Goal: Information Seeking & Learning: Learn about a topic

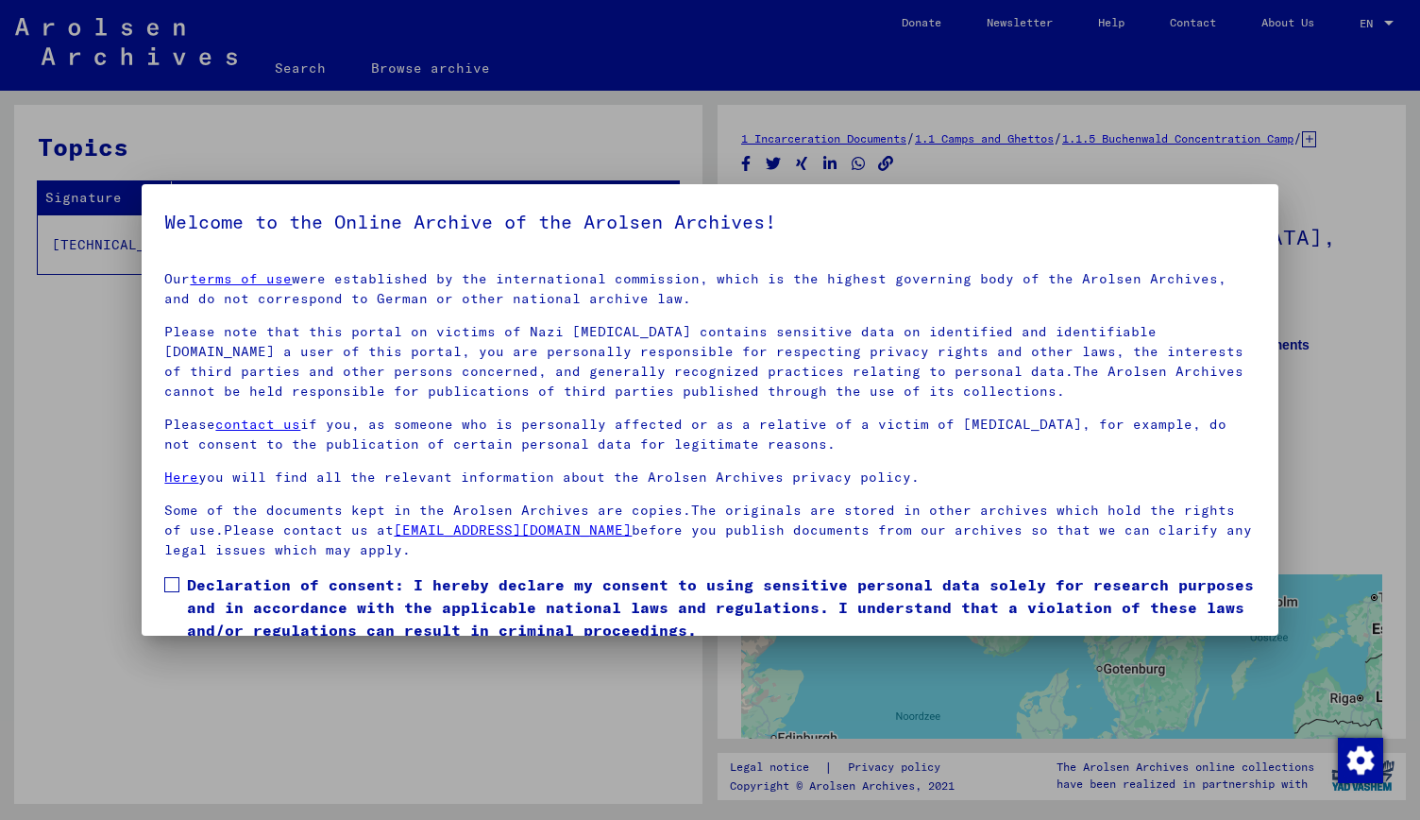
scroll to position [74, 0]
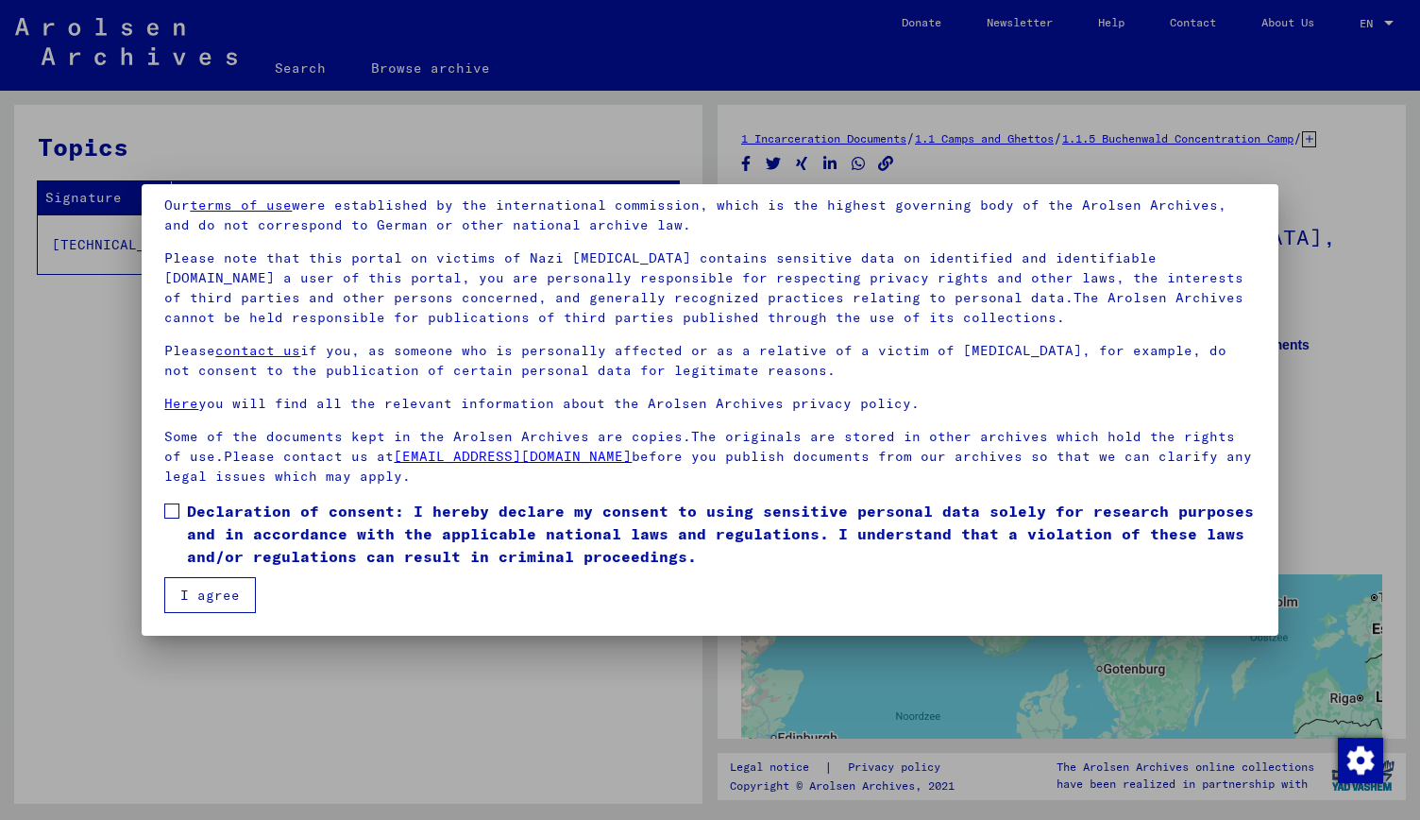
click at [228, 590] on button "I agree" at bounding box center [210, 595] width 92 height 36
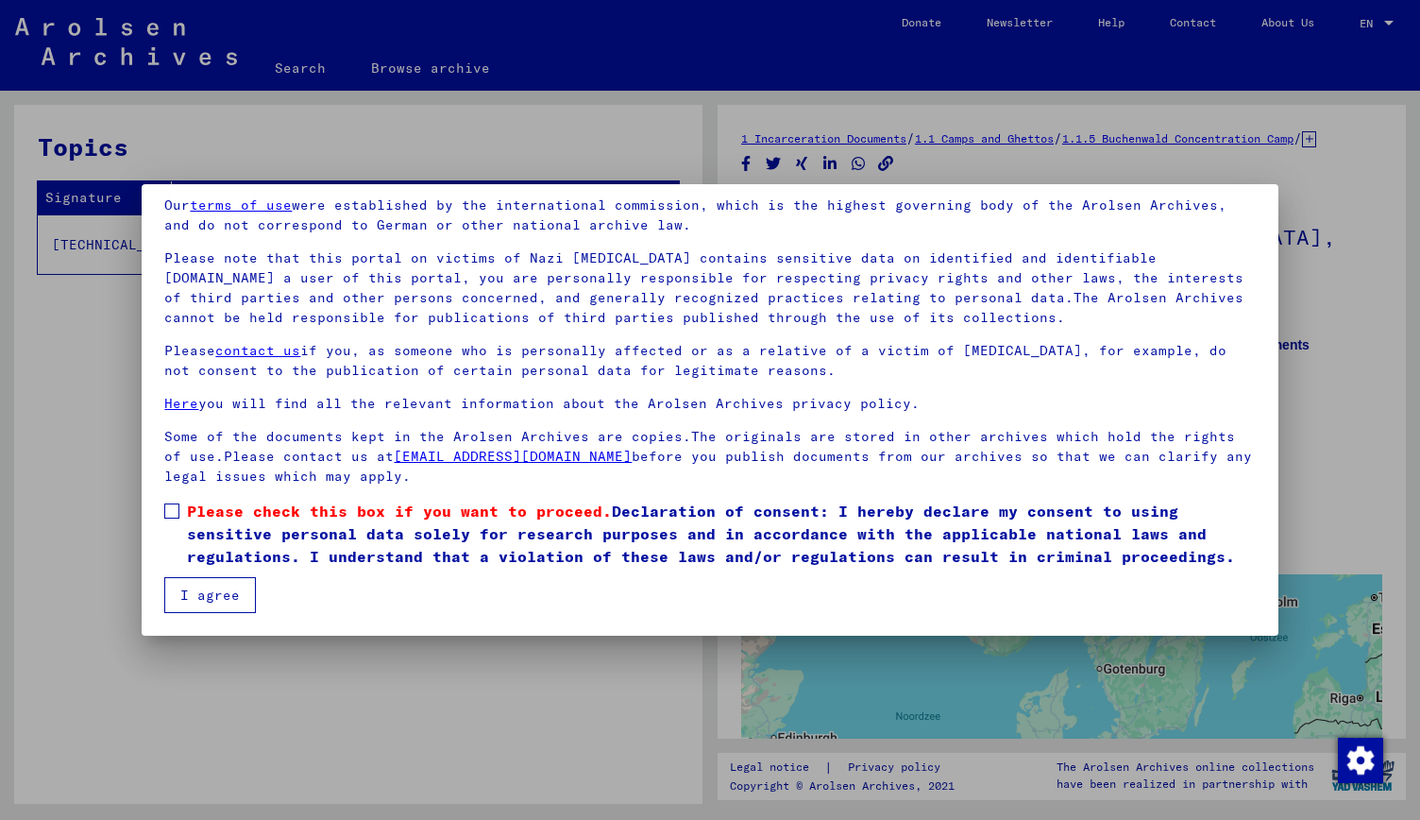
click at [174, 509] on span at bounding box center [171, 510] width 15 height 15
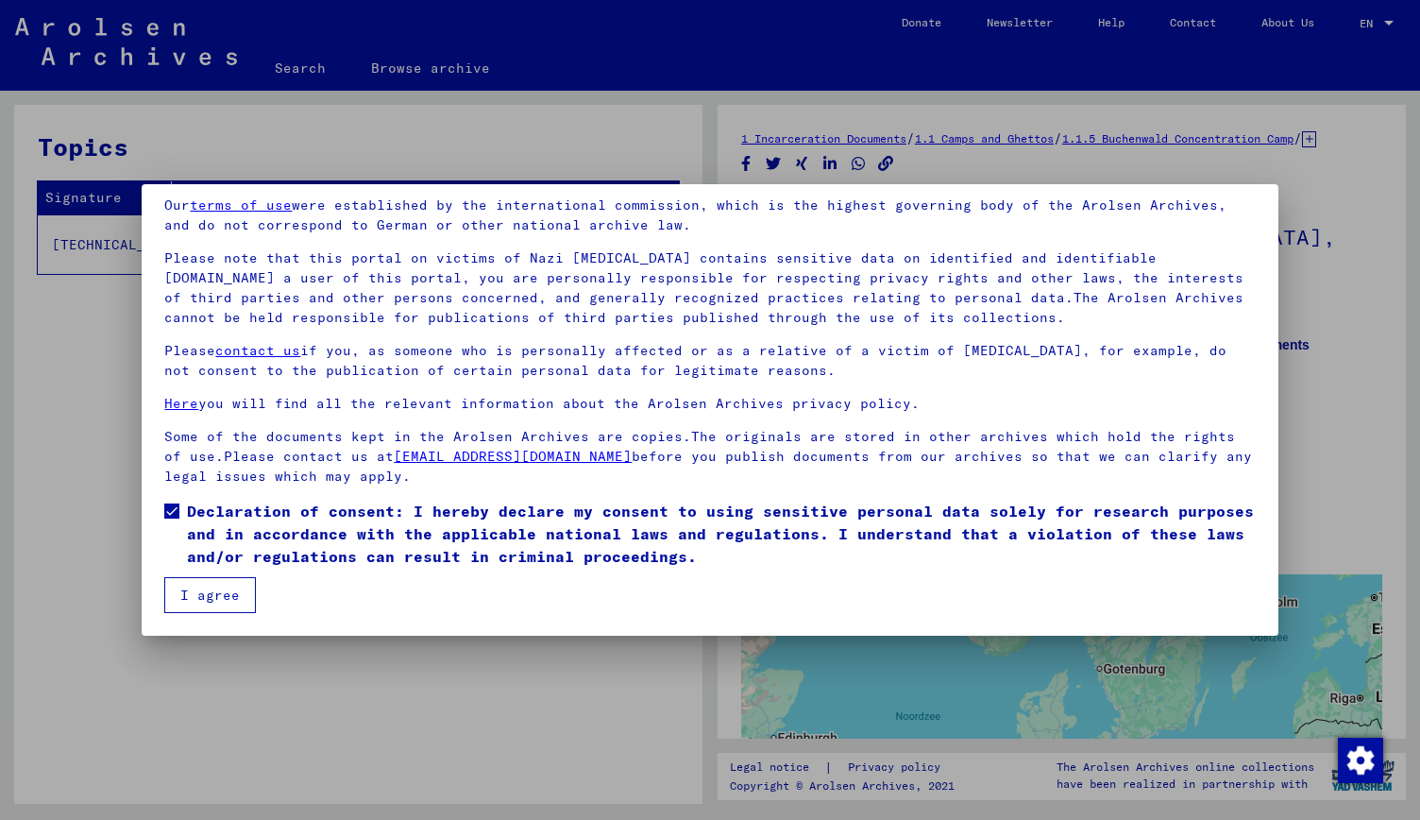
click at [213, 607] on button "I agree" at bounding box center [210, 595] width 92 height 36
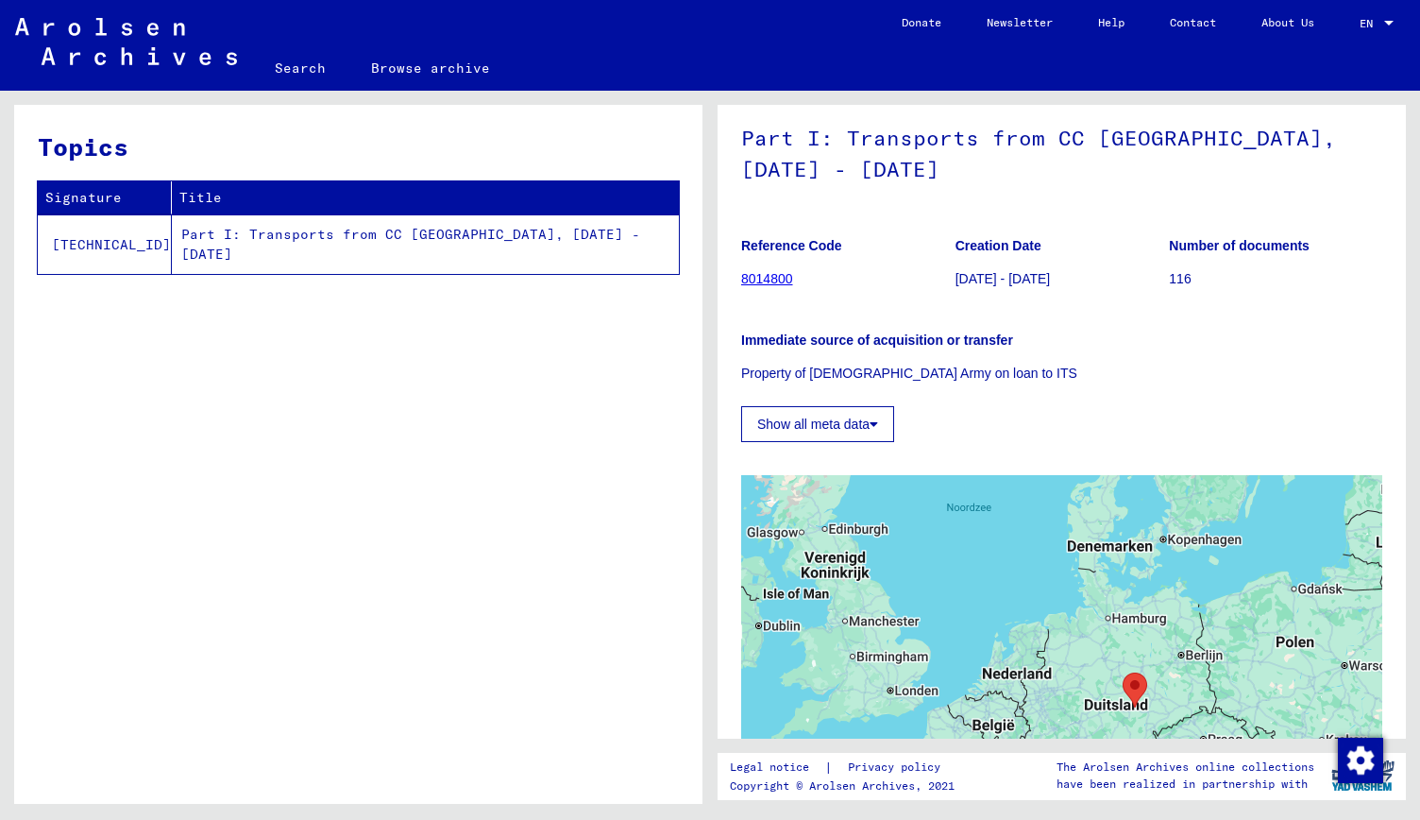
scroll to position [94, 0]
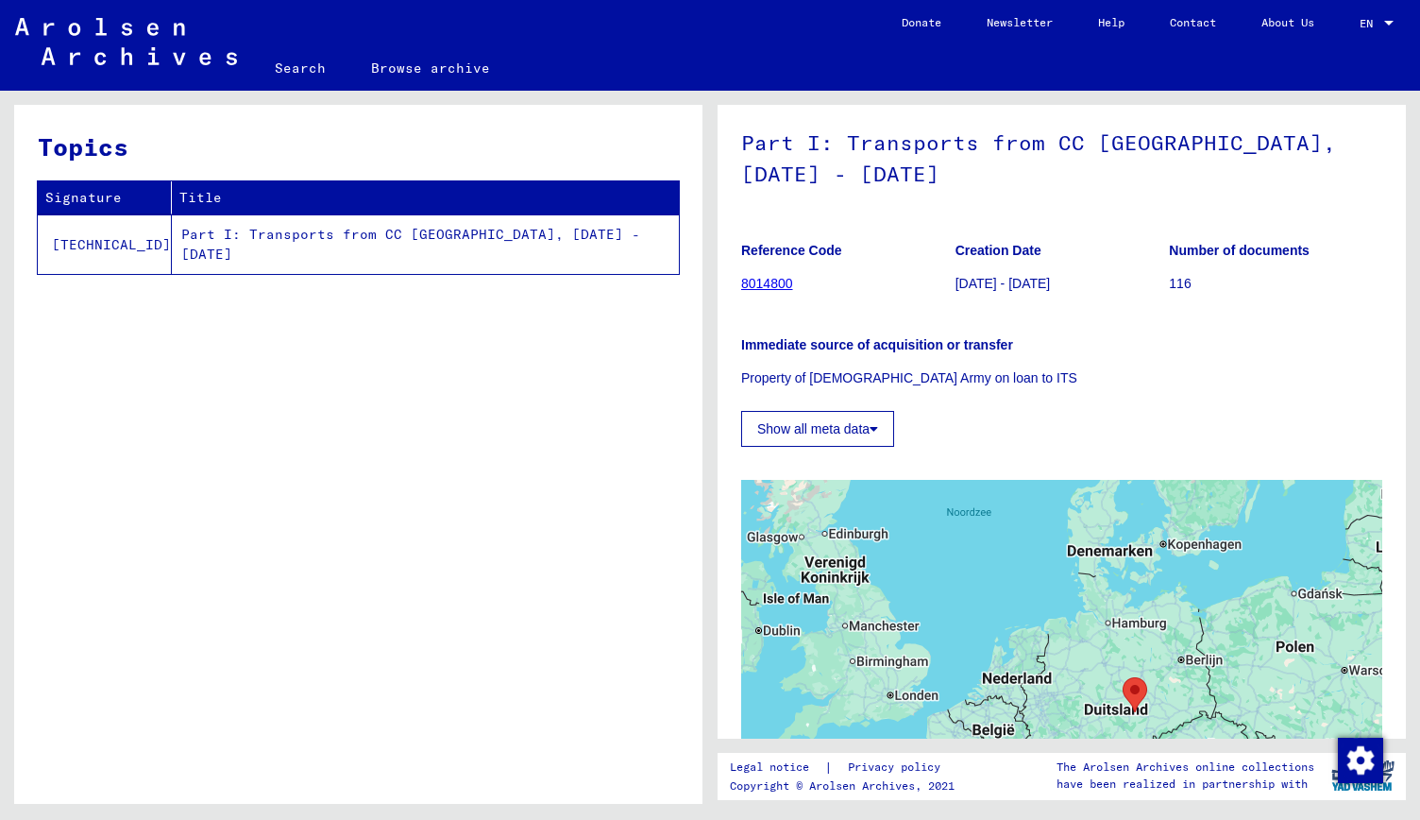
click at [774, 291] on link "8014800" at bounding box center [767, 283] width 52 height 15
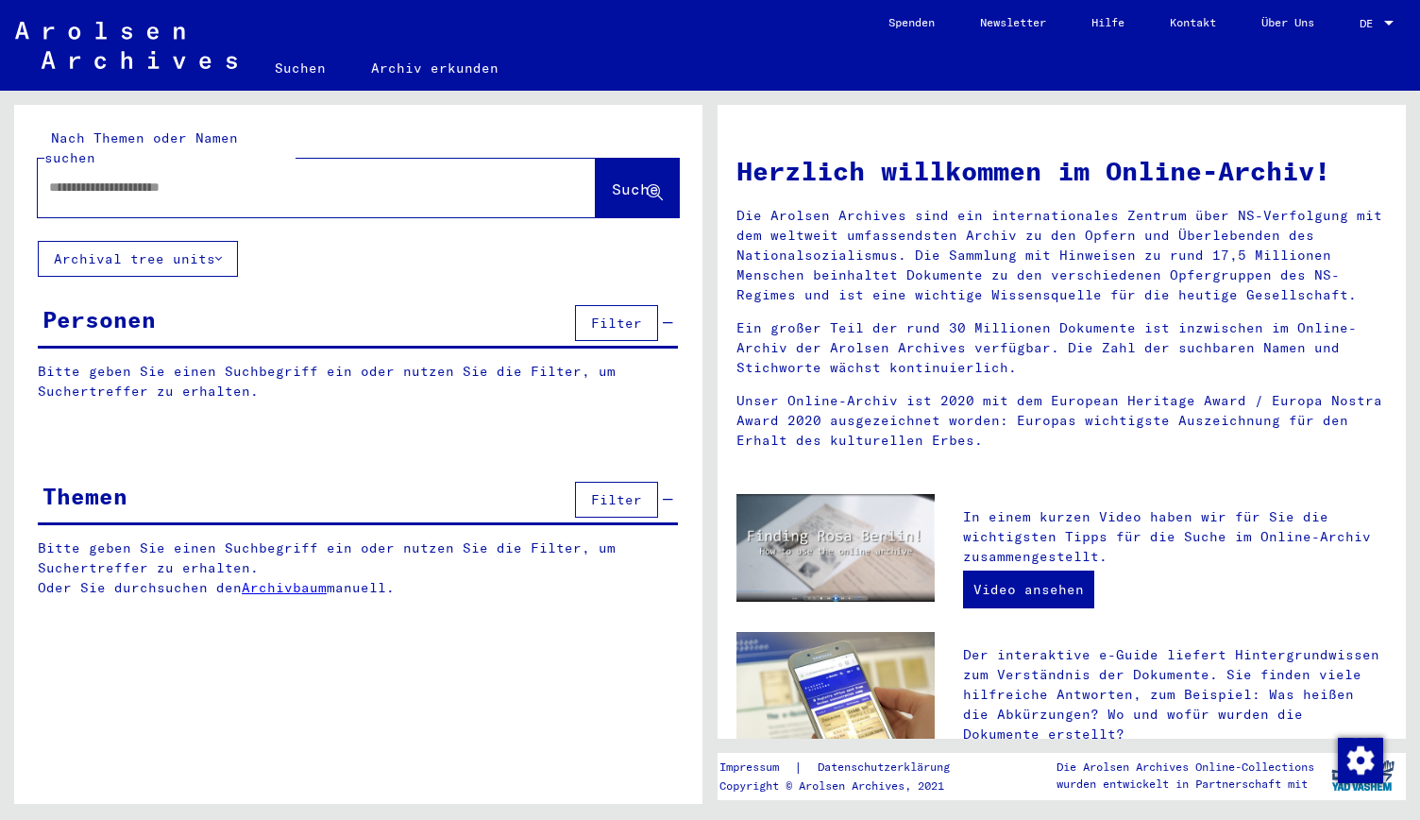
click at [294, 579] on link "Archivbaum" at bounding box center [284, 587] width 85 height 17
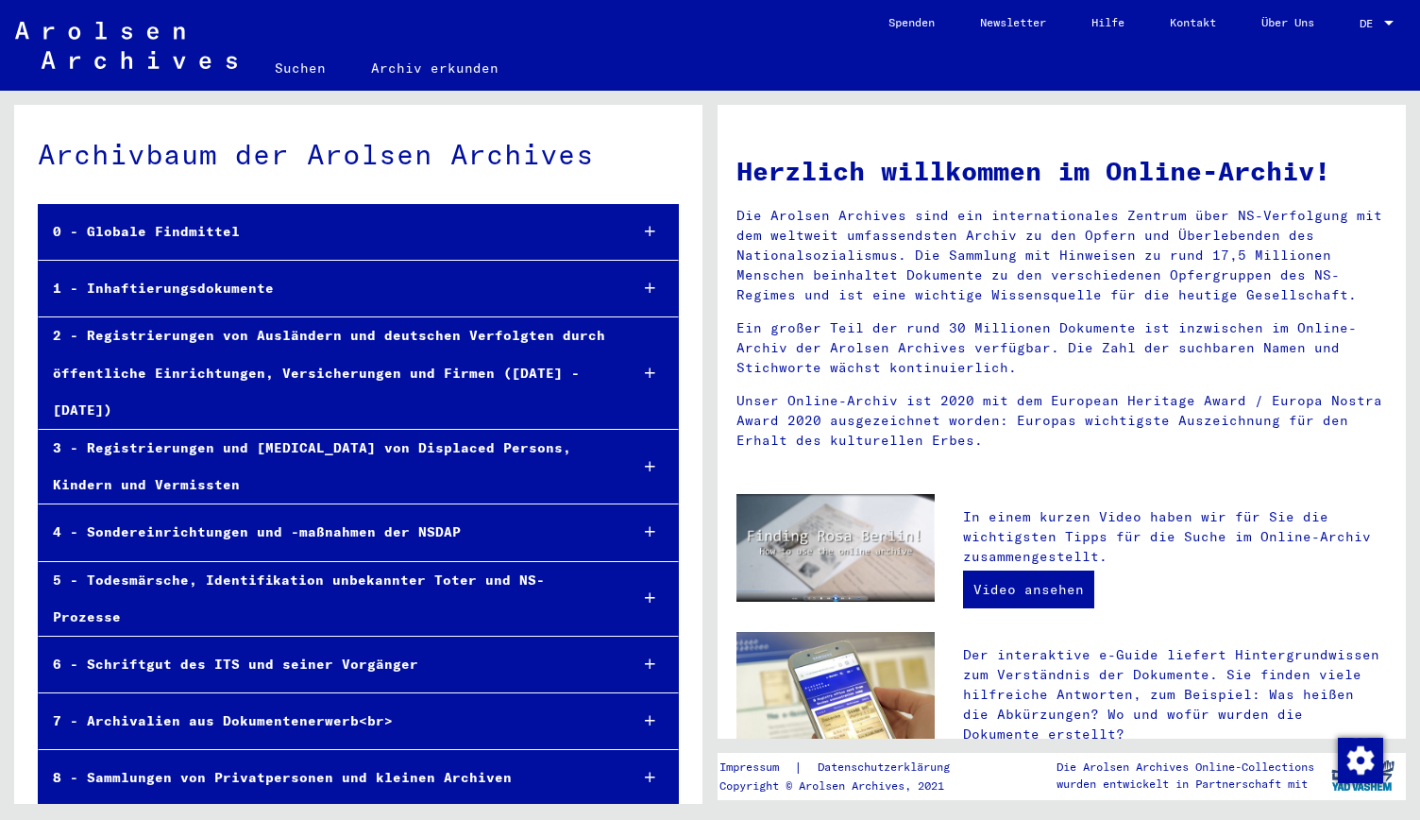
click at [247, 702] on div "7 - Archivalien aus Dokumentenerwerb<br>" at bounding box center [326, 720] width 574 height 37
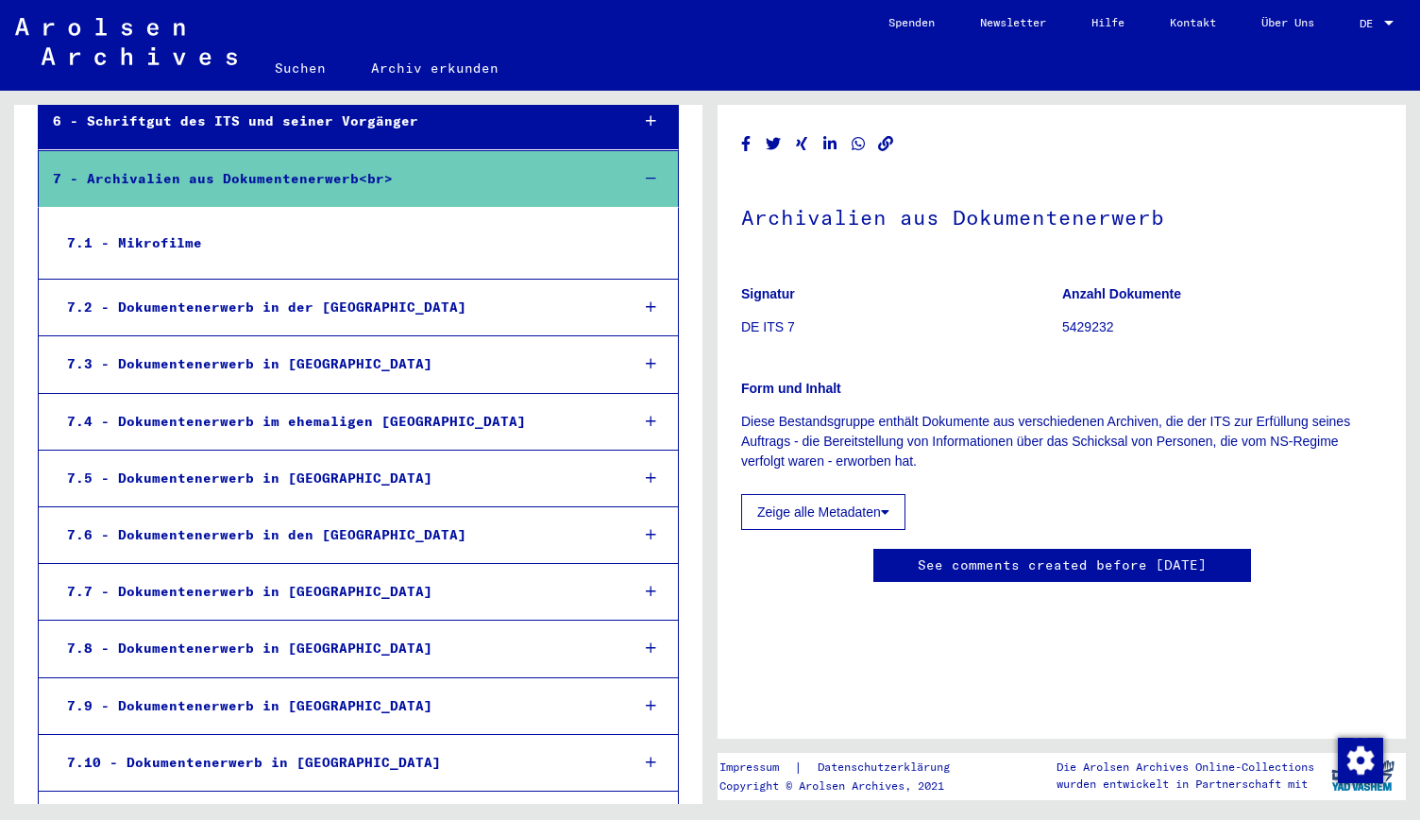
scroll to position [527, 0]
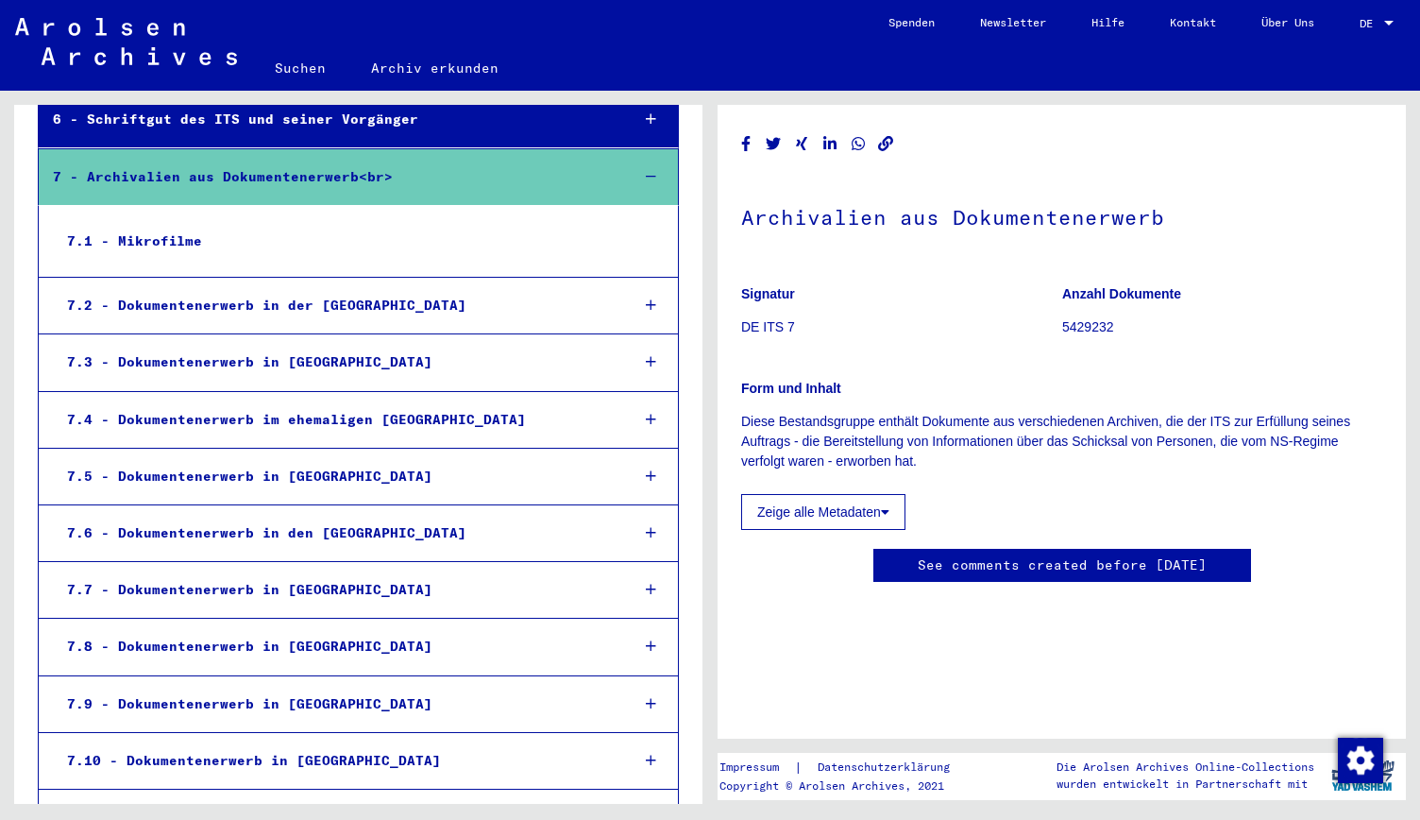
click at [291, 571] on div "7.7 - Dokumentenerwerb in [GEOGRAPHIC_DATA]" at bounding box center [333, 589] width 561 height 37
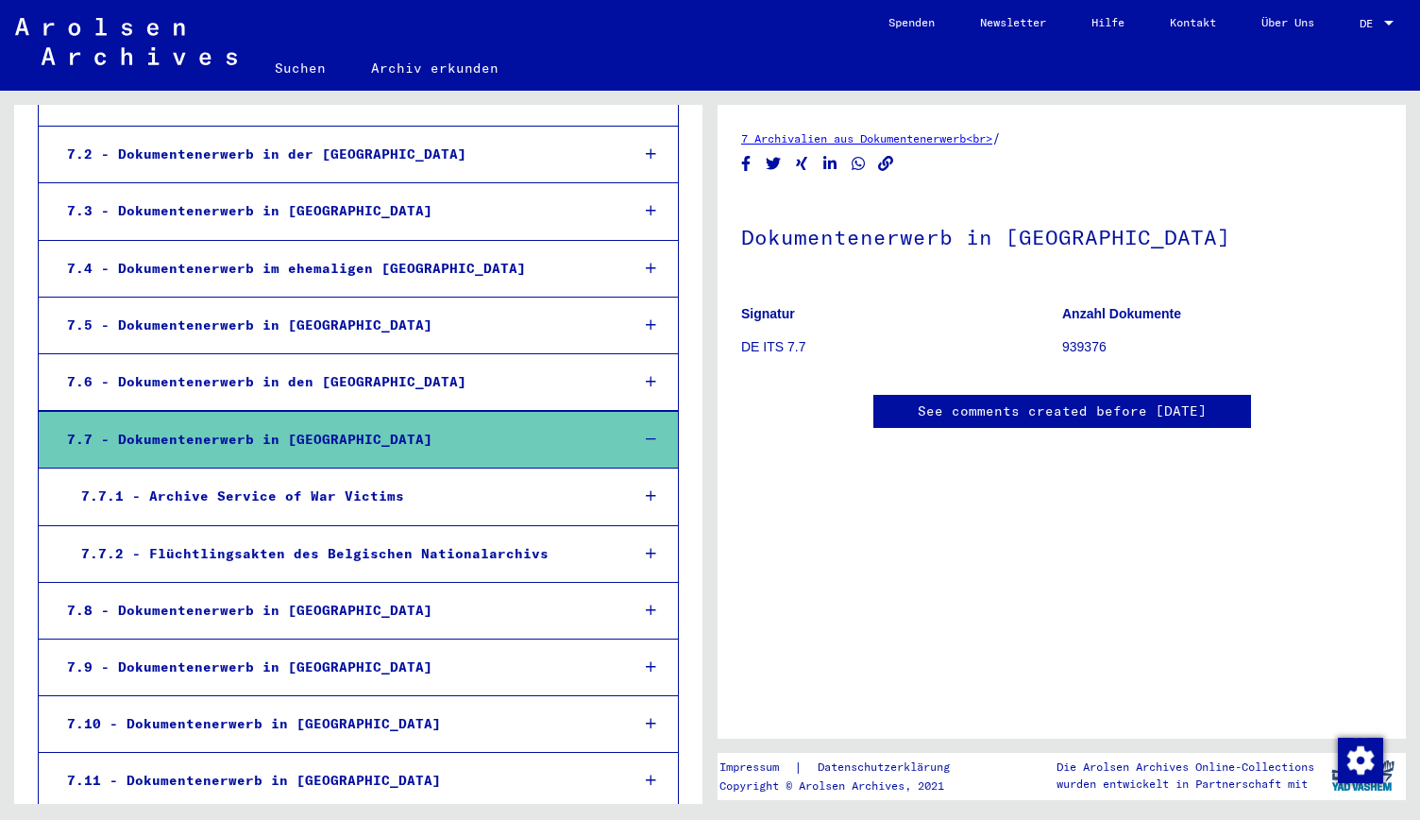
scroll to position [678, 0]
click at [299, 477] on div "7.7.1 - Archive Service of War Victims" at bounding box center [340, 495] width 547 height 37
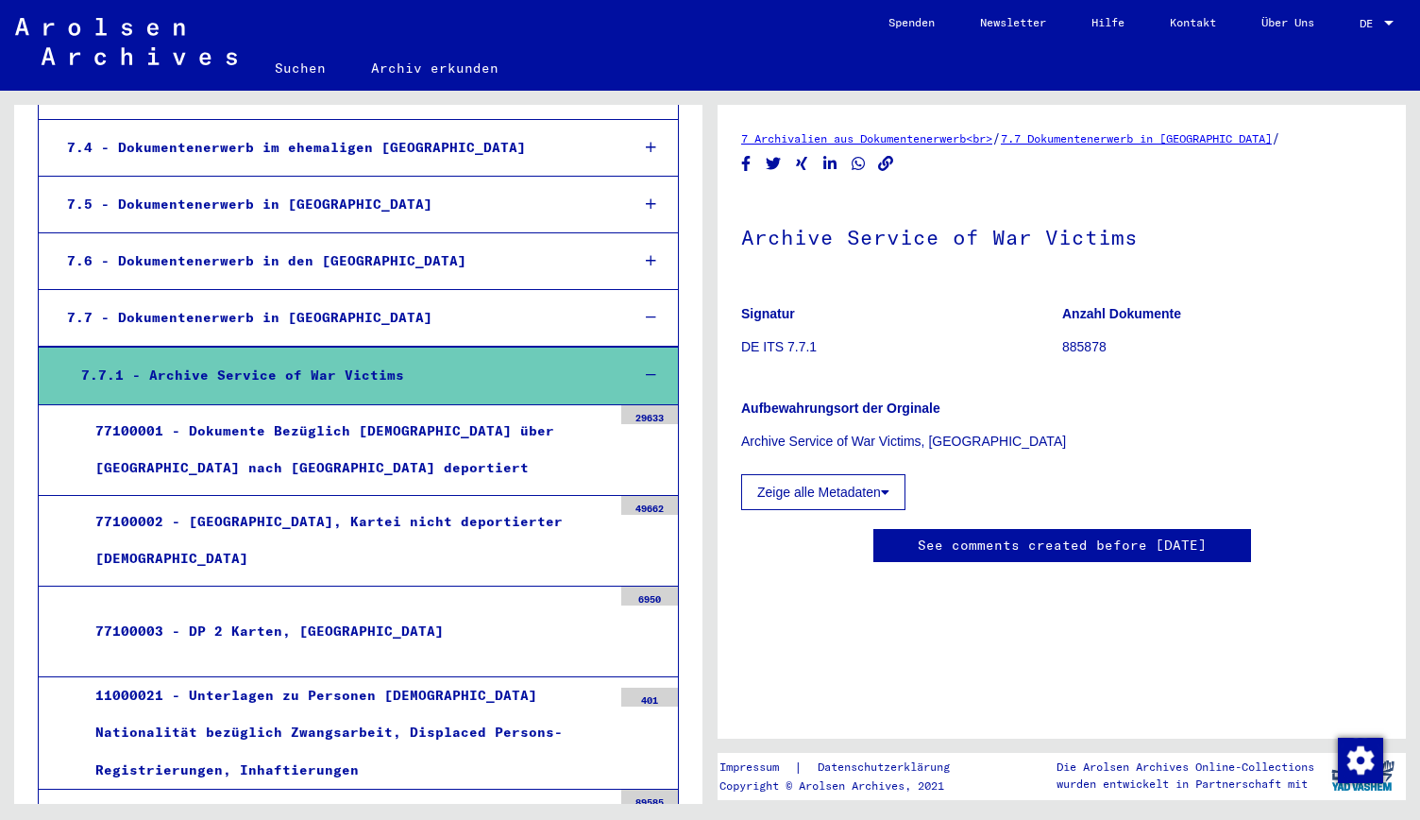
scroll to position [803, 0]
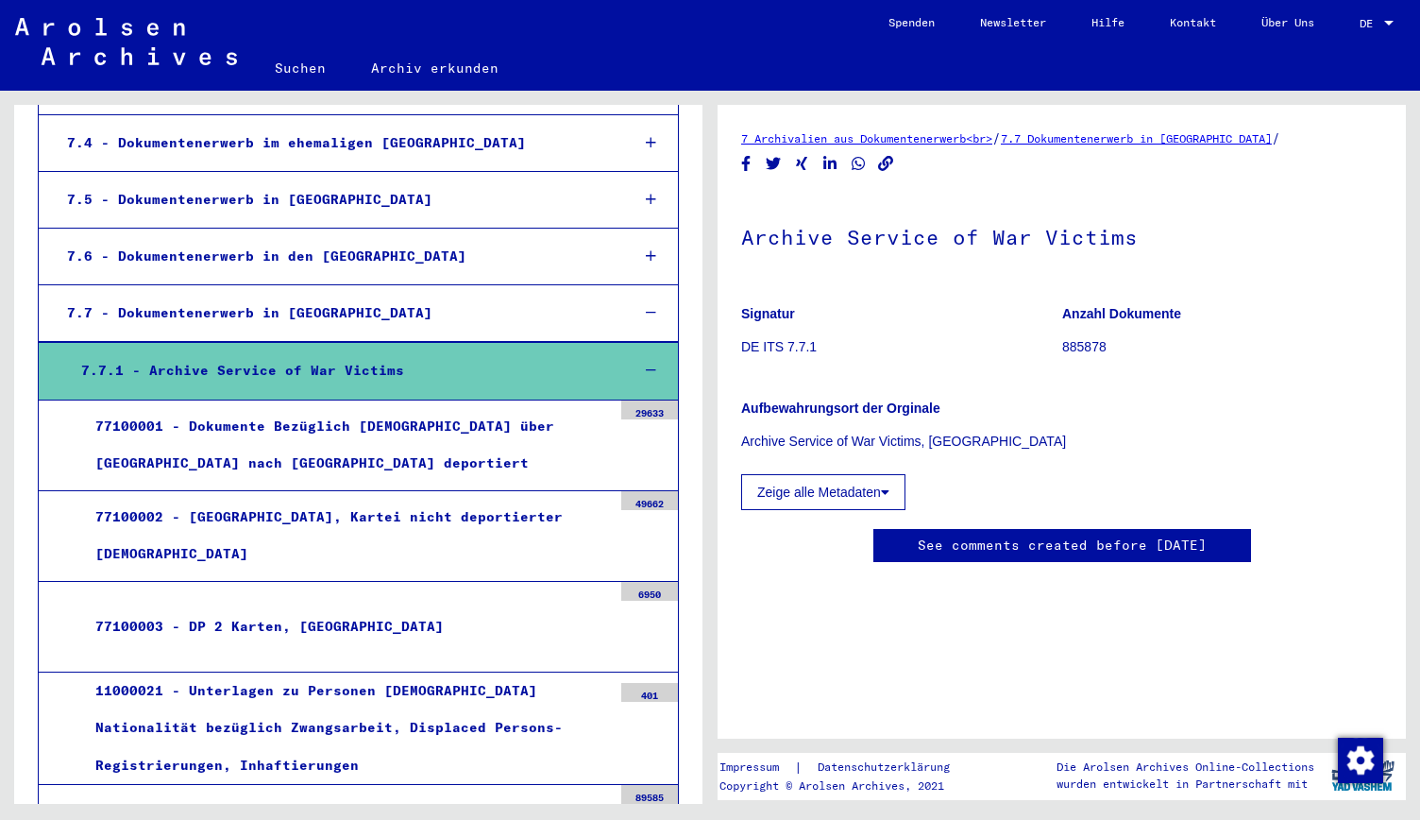
click at [810, 494] on button "Zeige alle Metadaten" at bounding box center [823, 492] width 164 height 36
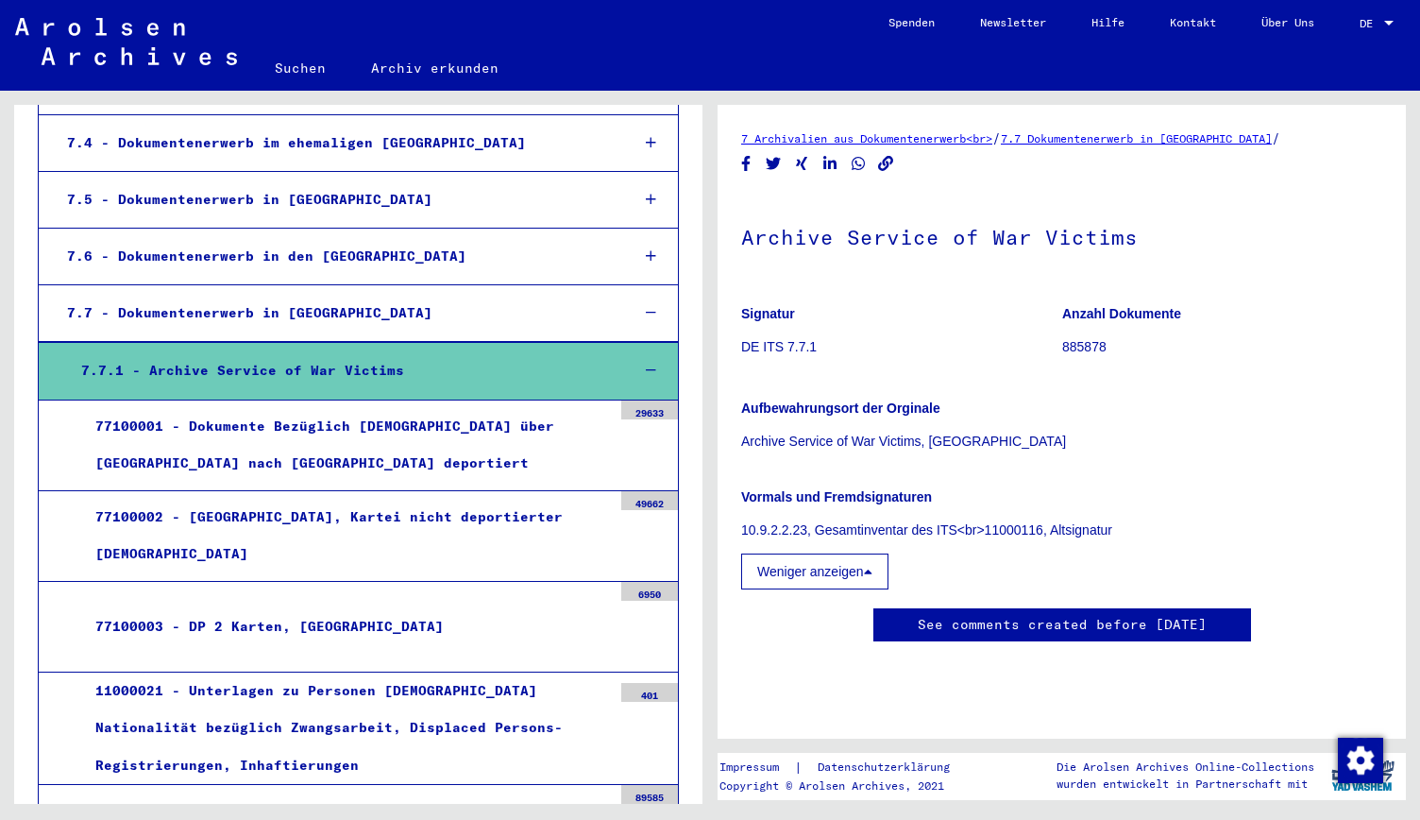
scroll to position [0, 0]
click at [317, 608] on div "77100003 - DP 2 Karten, [GEOGRAPHIC_DATA]" at bounding box center [346, 626] width 531 height 37
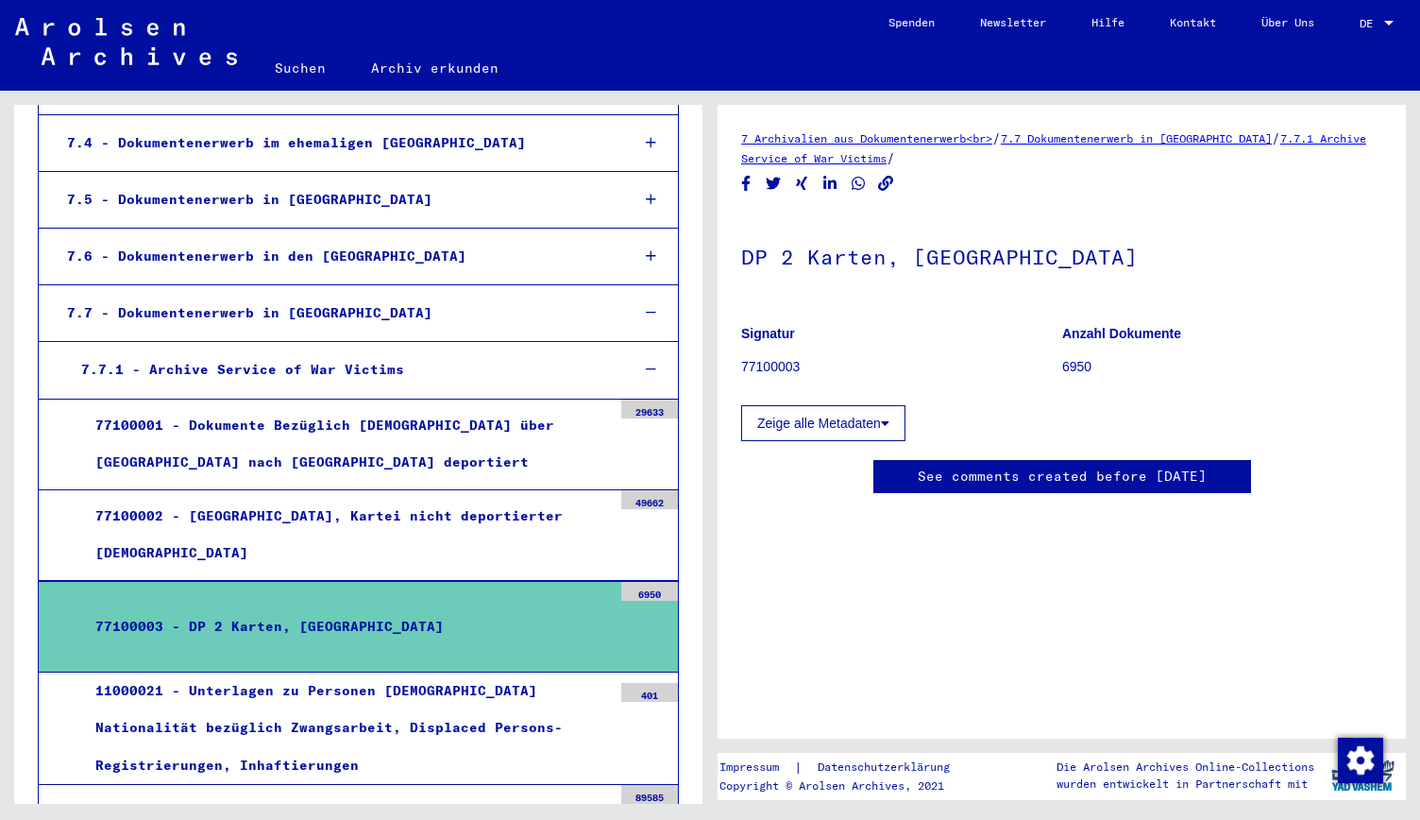
click at [833, 423] on button "Zeige alle Metadaten" at bounding box center [823, 423] width 164 height 36
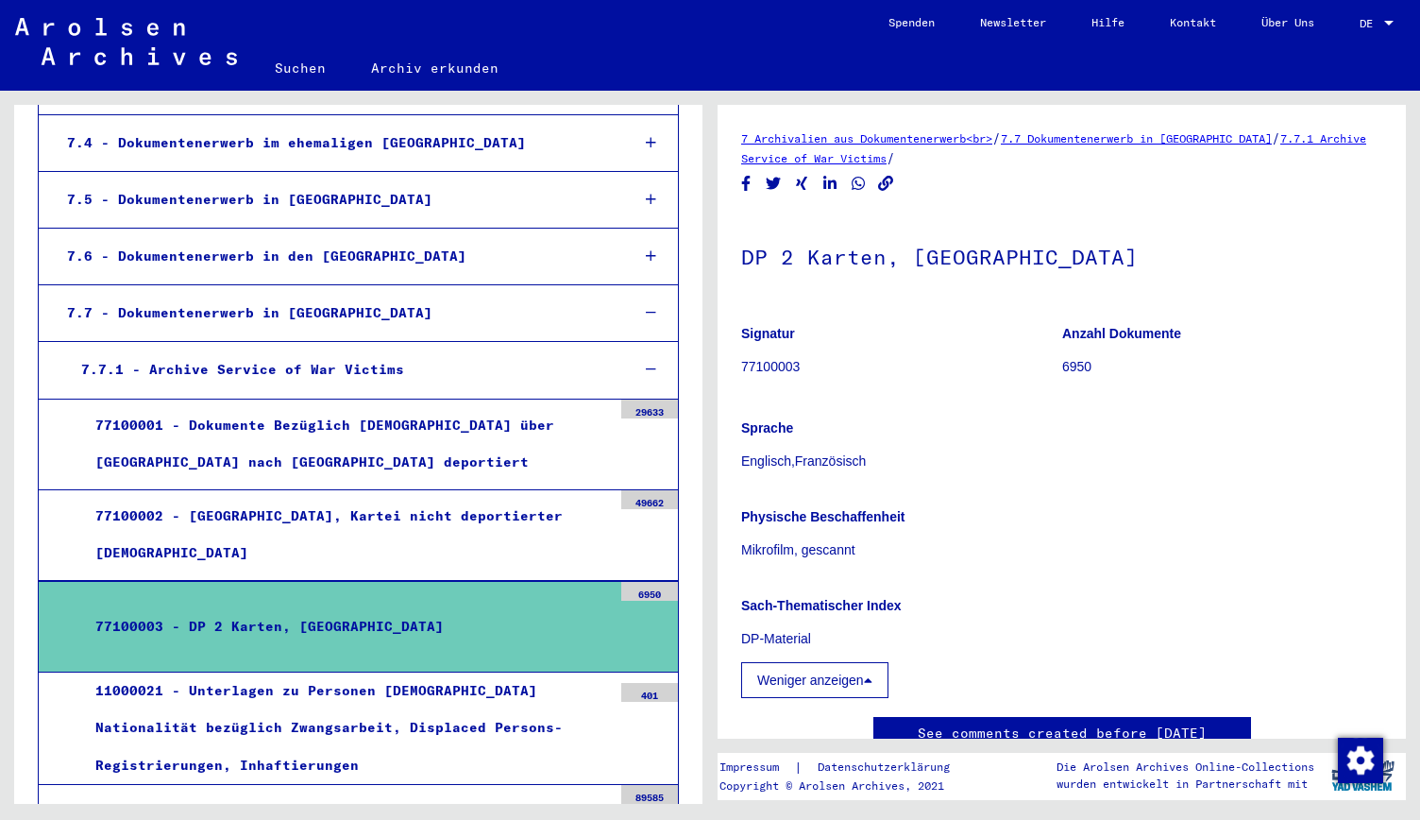
click at [428, 672] on div "11000021 - Unterlagen zu Personen [DEMOGRAPHIC_DATA] Nationalität bezüglich Zwa…" at bounding box center [346, 727] width 531 height 111
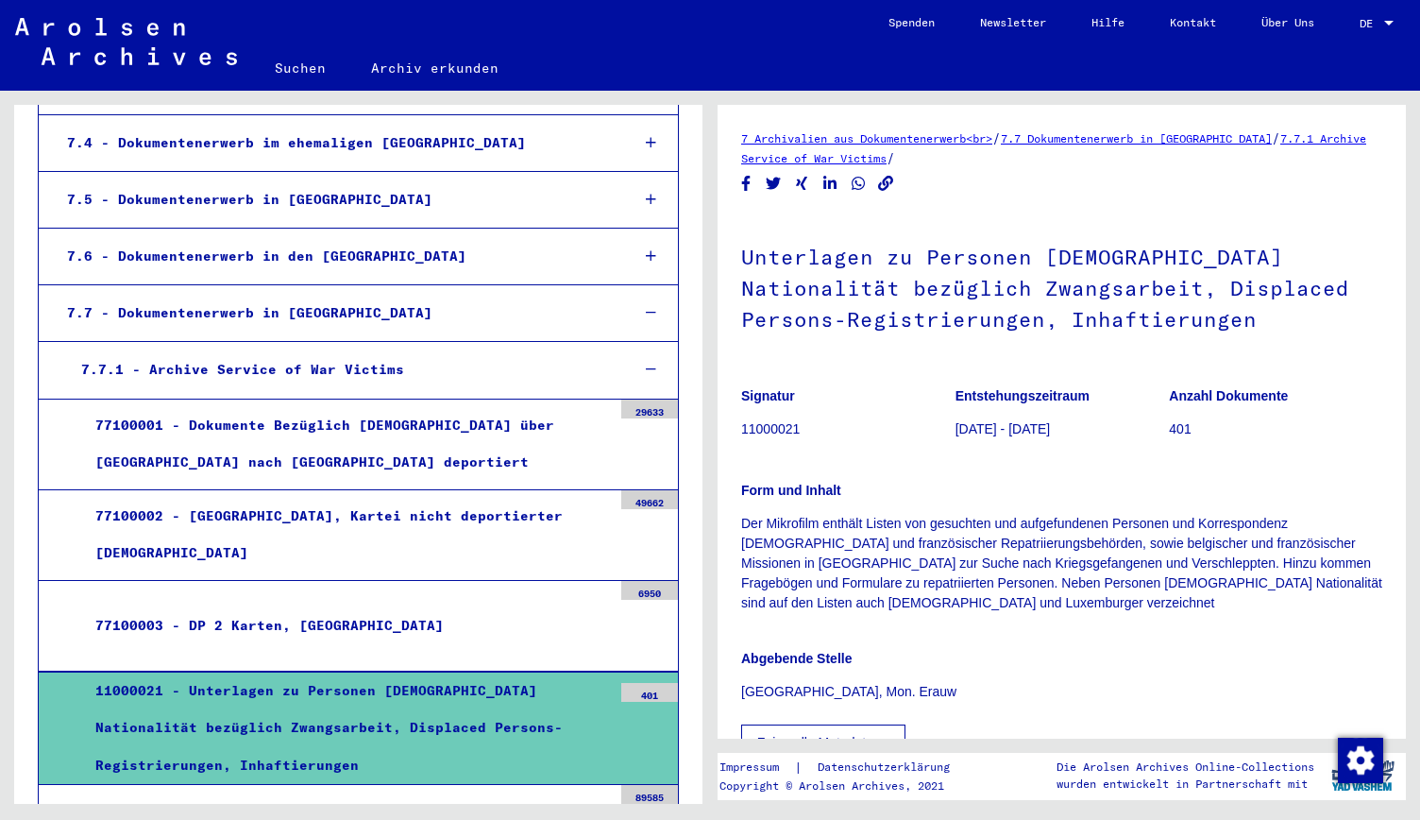
click at [633, 683] on div "401" at bounding box center [649, 692] width 57 height 19
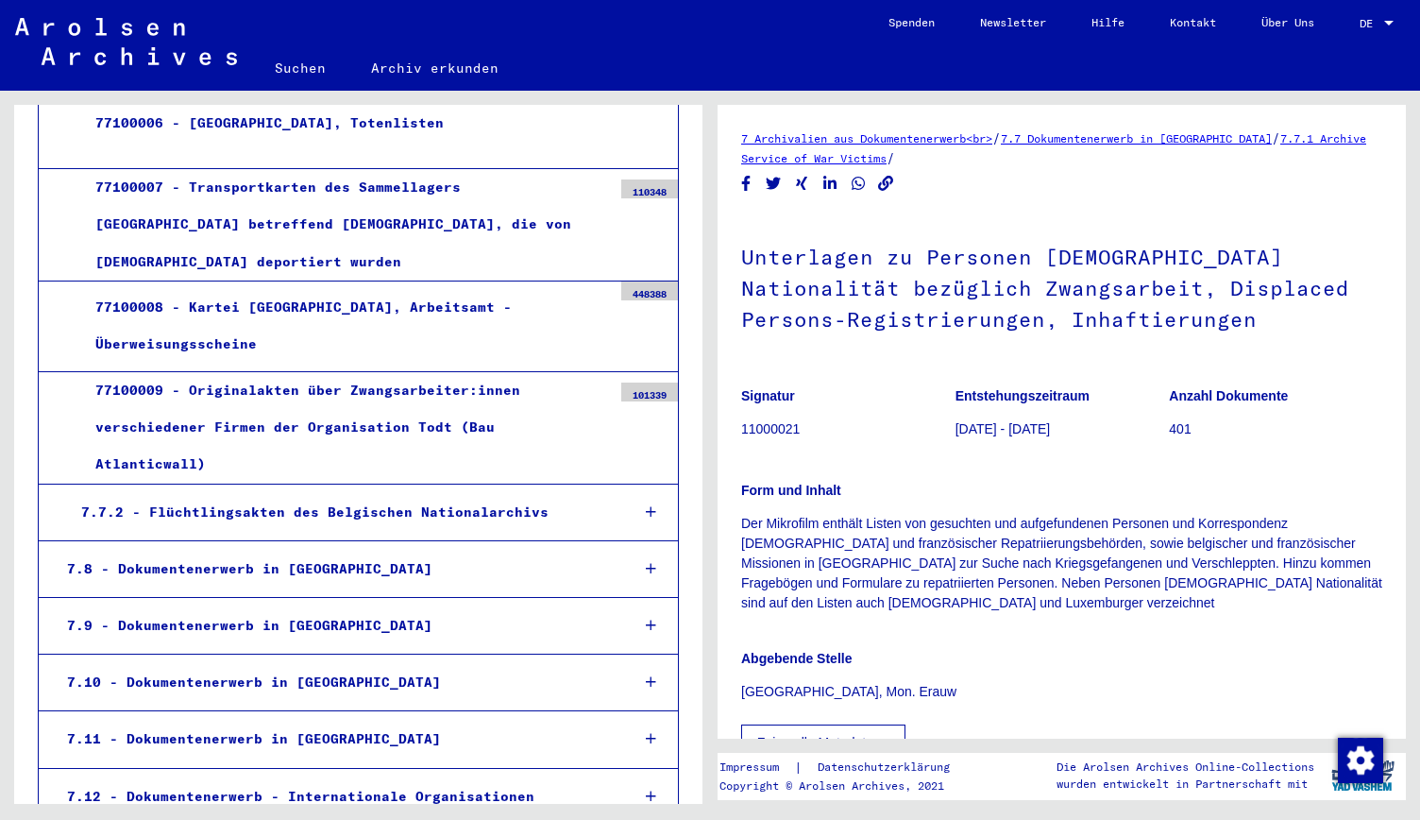
scroll to position [1695, 0]
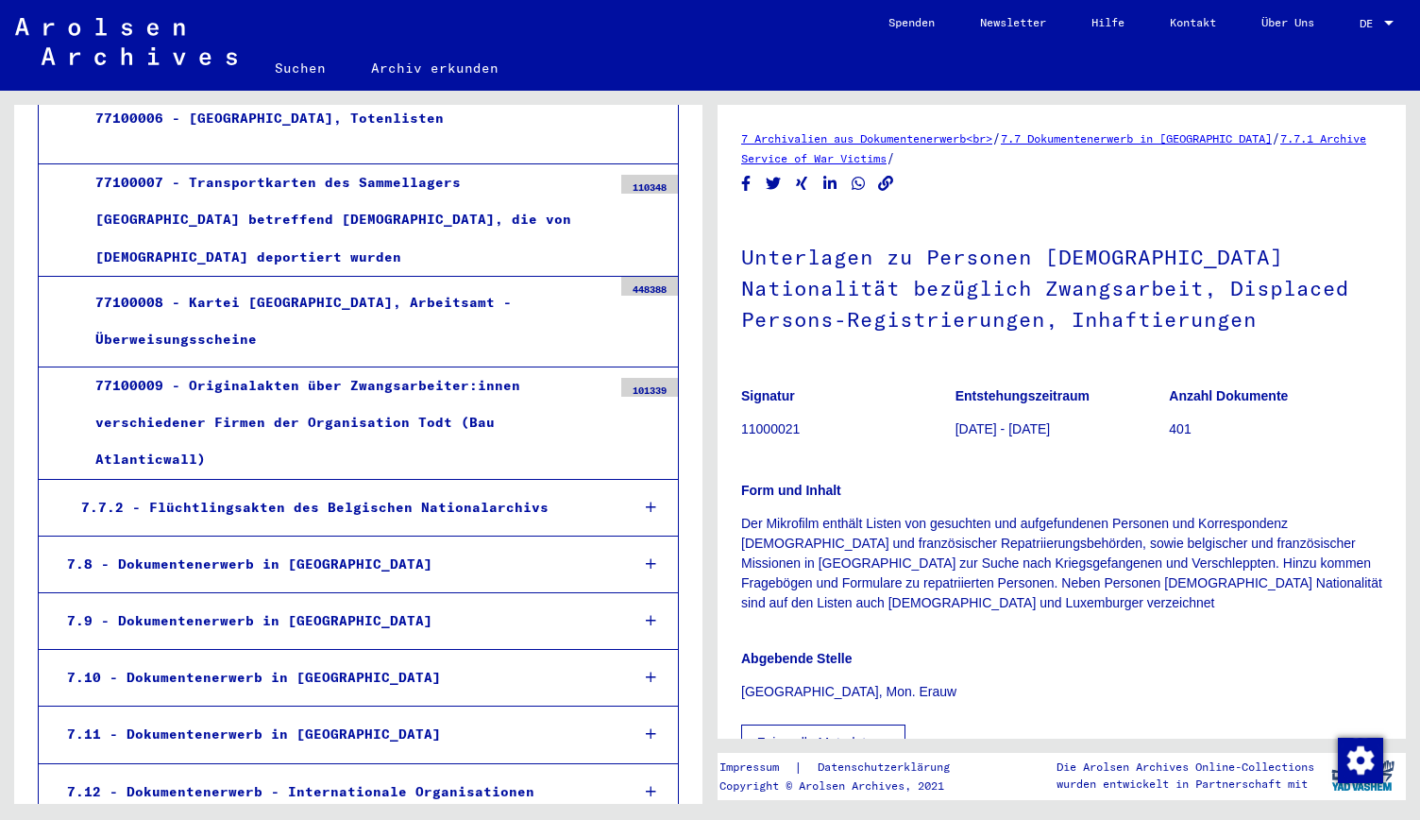
click at [1296, 25] on link "Über Uns" at bounding box center [1288, 22] width 98 height 45
